Goal: Task Accomplishment & Management: Use online tool/utility

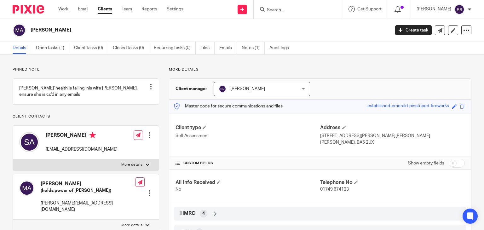
click at [290, 12] on input "Search" at bounding box center [294, 11] width 57 height 6
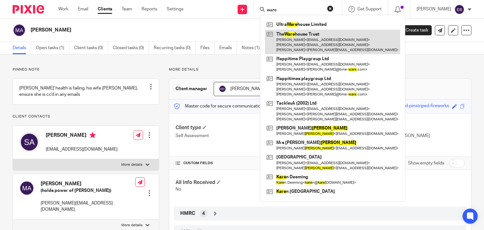
type input "ware"
click at [302, 37] on link at bounding box center [332, 42] width 135 height 25
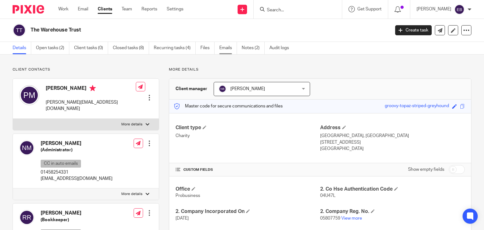
click at [224, 48] on link "Emails" at bounding box center [228, 48] width 18 height 12
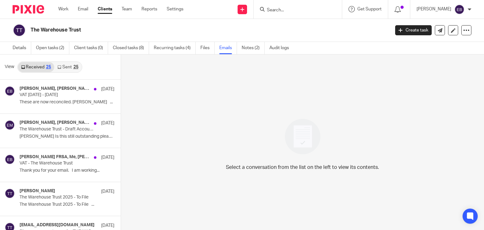
click at [63, 67] on link "Sent 25" at bounding box center [67, 67] width 27 height 10
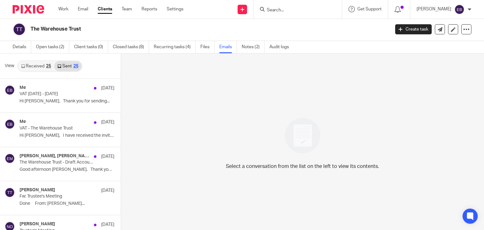
click at [31, 63] on link "Received 25" at bounding box center [36, 66] width 36 height 10
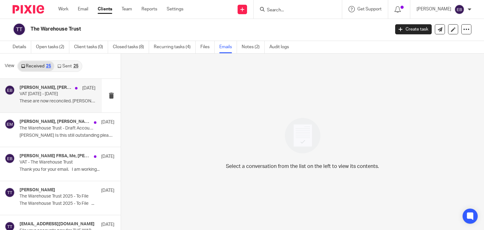
click at [55, 101] on p "These are now reconciled. Rachel ..." at bounding box center [58, 101] width 76 height 5
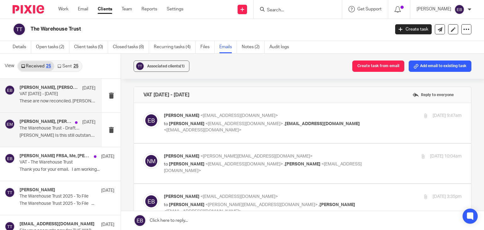
scroll to position [0, 0]
click at [58, 132] on div "Rachel Robbins, Erik Molnar, admin@greatbow.org.uk 15 Sep The Warehouse Trust -…" at bounding box center [58, 129] width 76 height 21
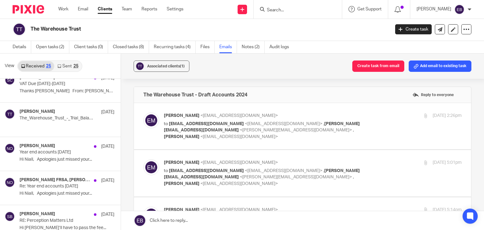
scroll to position [284, 0]
click at [51, 89] on p "Thanks Sally From: Sally Chivers..." at bounding box center [58, 90] width 76 height 5
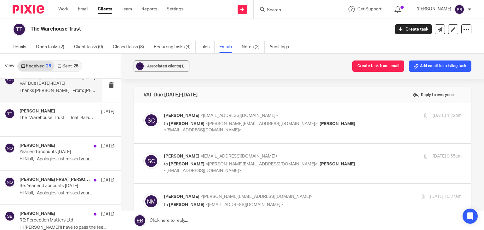
scroll to position [0, 0]
click at [365, 158] on div "25 Jun 2025 9:55am" at bounding box center [411, 156] width 99 height 7
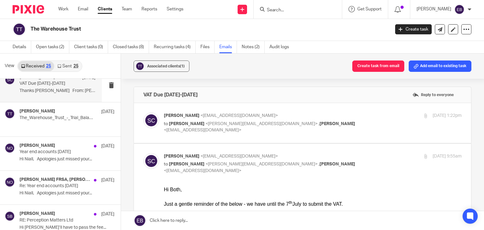
click at [373, 157] on div "25 Jun 2025 9:55am" at bounding box center [411, 156] width 99 height 7
checkbox input "false"
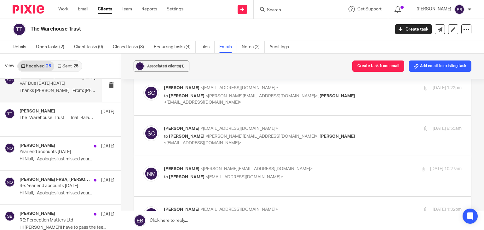
scroll to position [63, 0]
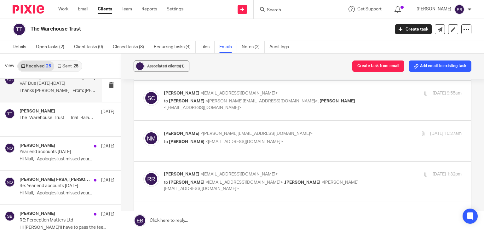
click at [320, 164] on label at bounding box center [302, 182] width 337 height 40
click at [143, 171] on input "checkbox" at bounding box center [143, 171] width 0 height 0
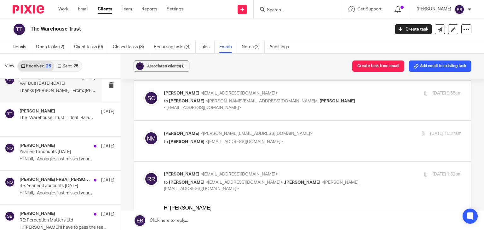
checkbox input "false"
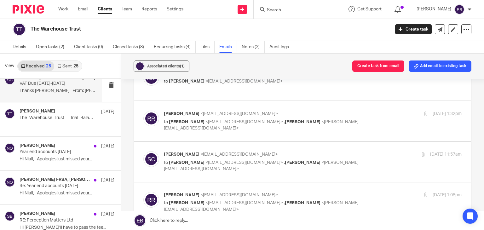
scroll to position [126, 0]
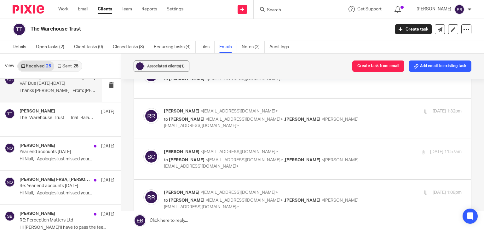
click at [301, 142] on label at bounding box center [302, 159] width 337 height 40
click at [143, 148] on input "checkbox" at bounding box center [143, 148] width 0 height 0
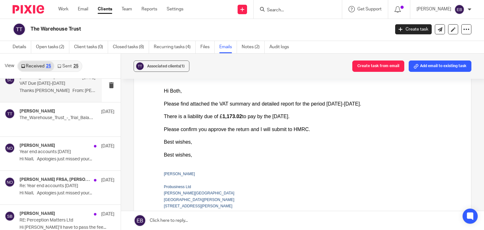
scroll to position [158, 0]
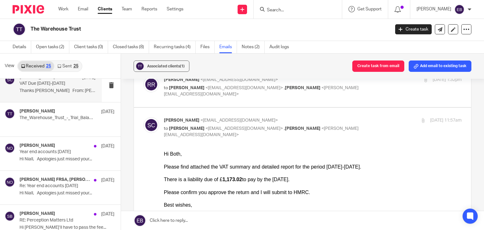
click at [336, 117] on p "Sally Chivers <sallychivers@probusinessuk.com>" at bounding box center [263, 120] width 198 height 7
click at [346, 117] on p "Sally Chivers <sallychivers@probusinessuk.com>" at bounding box center [263, 120] width 198 height 7
checkbox input "false"
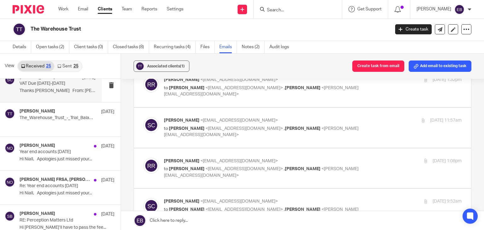
click at [367, 159] on div "Rachel Robbins <rrobbinsfinance@outlook.com> to Sally Chivers <sallychivers@pro…" at bounding box center [313, 168] width 298 height 21
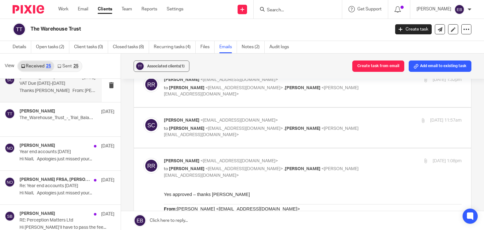
scroll to position [0, 0]
click at [367, 159] on div "Rachel Robbins <rrobbinsfinance@outlook.com> to Sally Chivers <sallychivers@pro…" at bounding box center [313, 168] width 298 height 21
checkbox input "false"
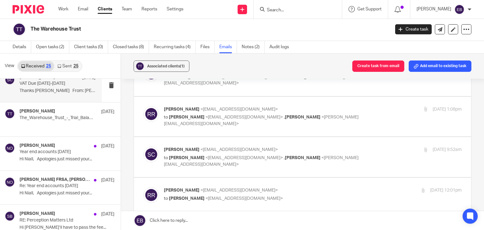
scroll to position [221, 0]
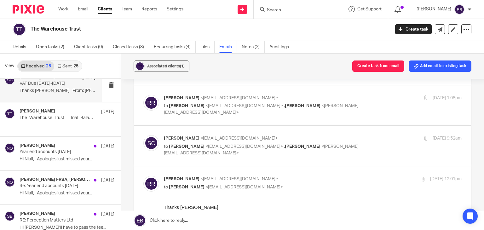
click at [359, 138] on div "Sally Chivers <sallychivers@probusinessuk.com> to Rachel Robbins <rrobbinsfinan…" at bounding box center [313, 145] width 298 height 21
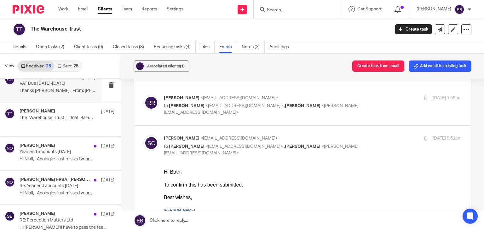
scroll to position [0, 0]
click at [360, 137] on div "Sally Chivers <sallychivers@probusinessuk.com> to Rachel Robbins <rrobbinsfinan…" at bounding box center [313, 145] width 298 height 21
checkbox input "false"
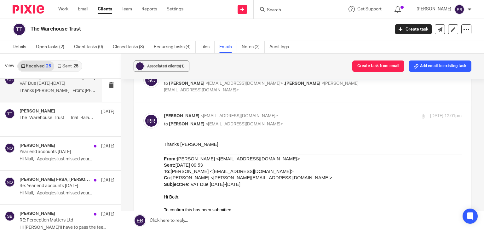
click at [334, 121] on p "to Sally Chivers <sallychivers@probusinessuk.com>" at bounding box center [263, 124] width 198 height 7
checkbox input "false"
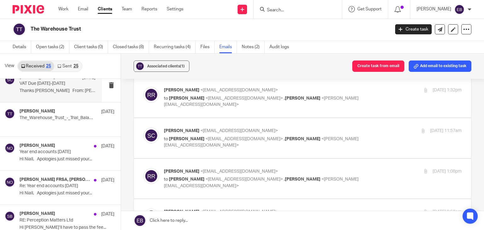
scroll to position [147, 0]
click at [333, 128] on p "Sally Chivers <sallychivers@probusinessuk.com>" at bounding box center [263, 131] width 198 height 7
checkbox input "true"
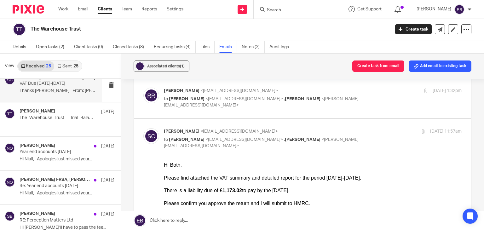
scroll to position [178, 0]
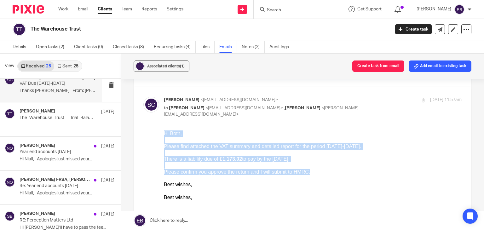
drag, startPoint x: 302, startPoint y: 172, endPoint x: 315, endPoint y: 253, distance: 82.0
copy div "Hi Both, Please find attached the VAT summary and detailed report for the perio…"
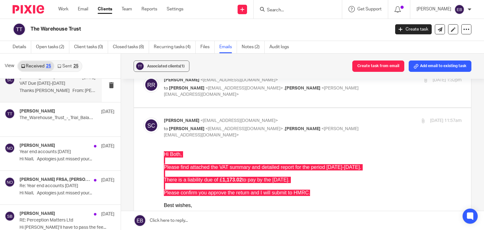
scroll to position [147, 0]
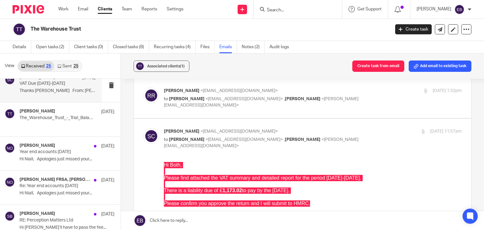
click at [127, 114] on div "Associated clients (1) Create task from email Add email to existing task VAT Du…" at bounding box center [302, 142] width 363 height 176
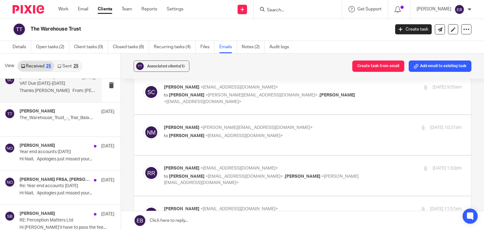
scroll to position [0, 0]
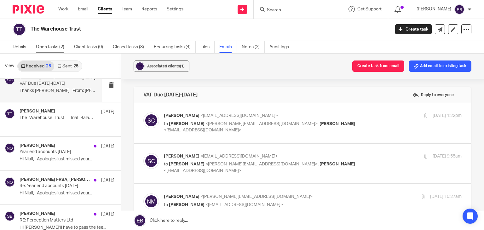
click at [50, 42] on link "Open tasks (2)" at bounding box center [52, 47] width 33 height 12
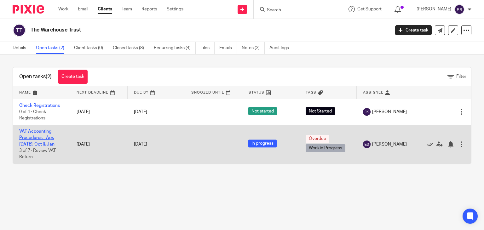
click at [38, 132] on link "VAT Accounting Procedures - Apr, [DATE], Oct & Jan" at bounding box center [36, 137] width 35 height 17
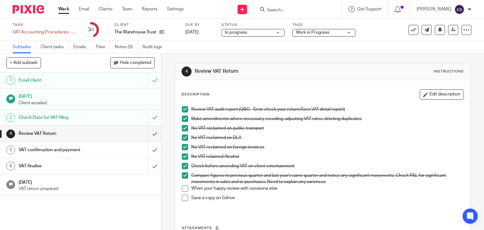
click at [183, 187] on span at bounding box center [185, 188] width 6 height 6
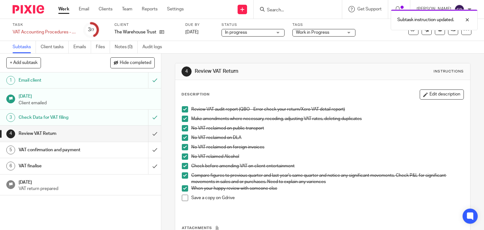
click at [184, 197] on span at bounding box center [185, 198] width 6 height 6
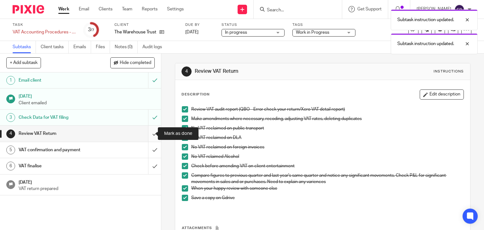
click at [146, 133] on input "submit" at bounding box center [80, 134] width 161 height 16
